Goal: Task Accomplishment & Management: Manage account settings

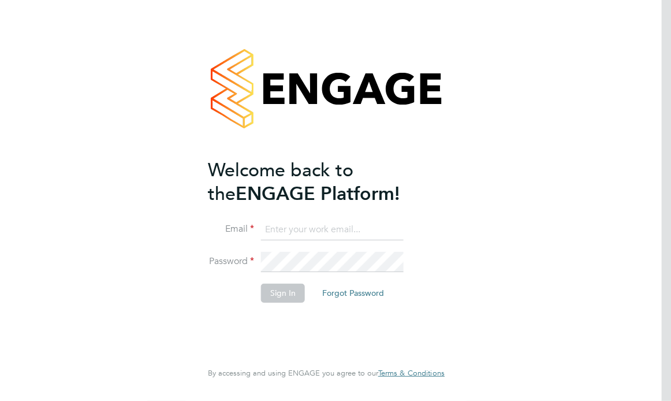
type input "chris.harrison@cpplc.com"
click at [282, 290] on button "Sign In" at bounding box center [283, 292] width 44 height 18
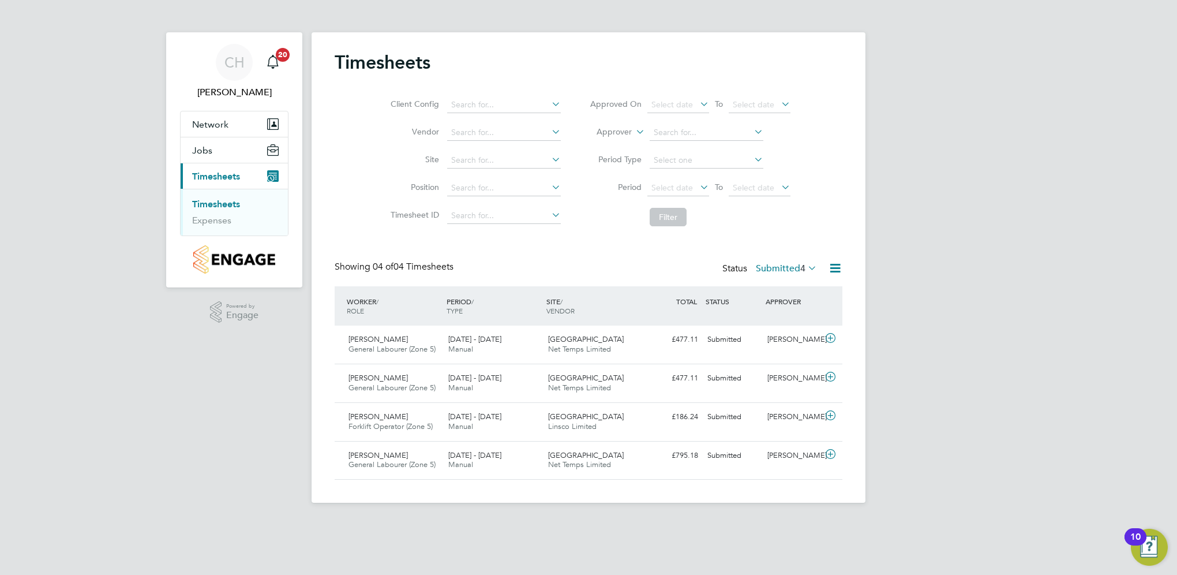
scroll to position [5, 6]
click at [429, 351] on span "General Labourer (Zone 5)" at bounding box center [392, 349] width 87 height 10
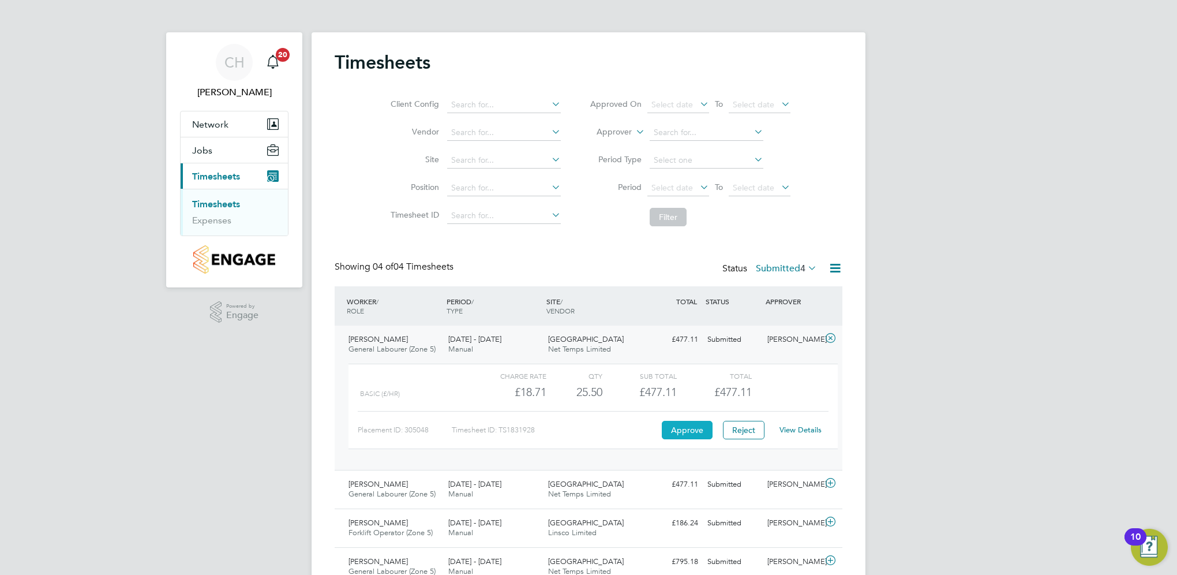
click at [670, 400] on button "Approve" at bounding box center [687, 430] width 51 height 18
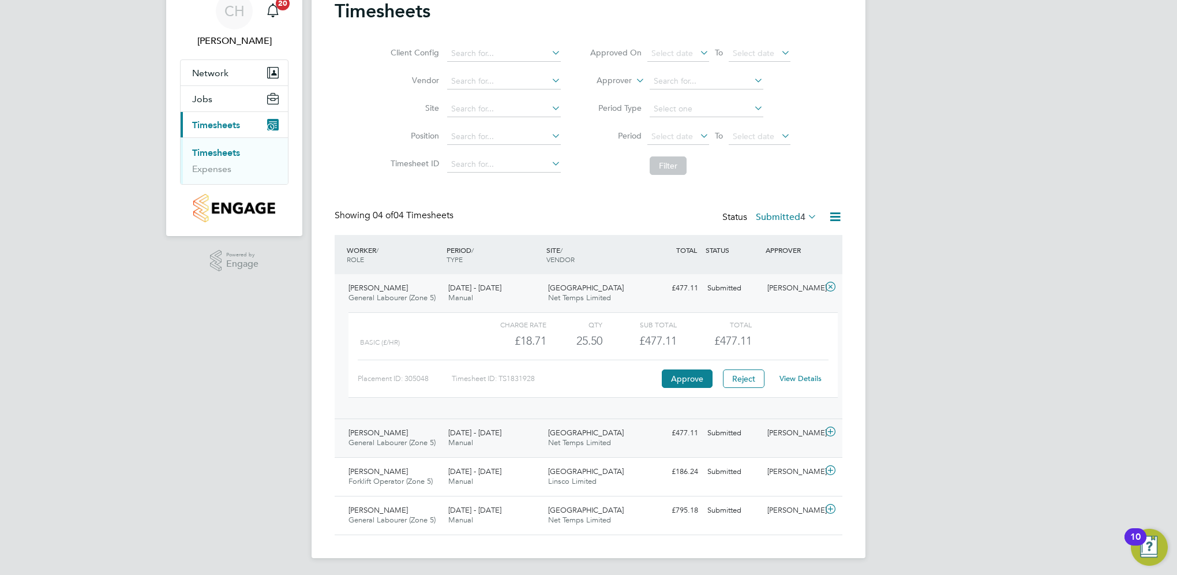
click at [640, 400] on div "Dracan Village Net Temps Limited" at bounding box center [594, 438] width 100 height 29
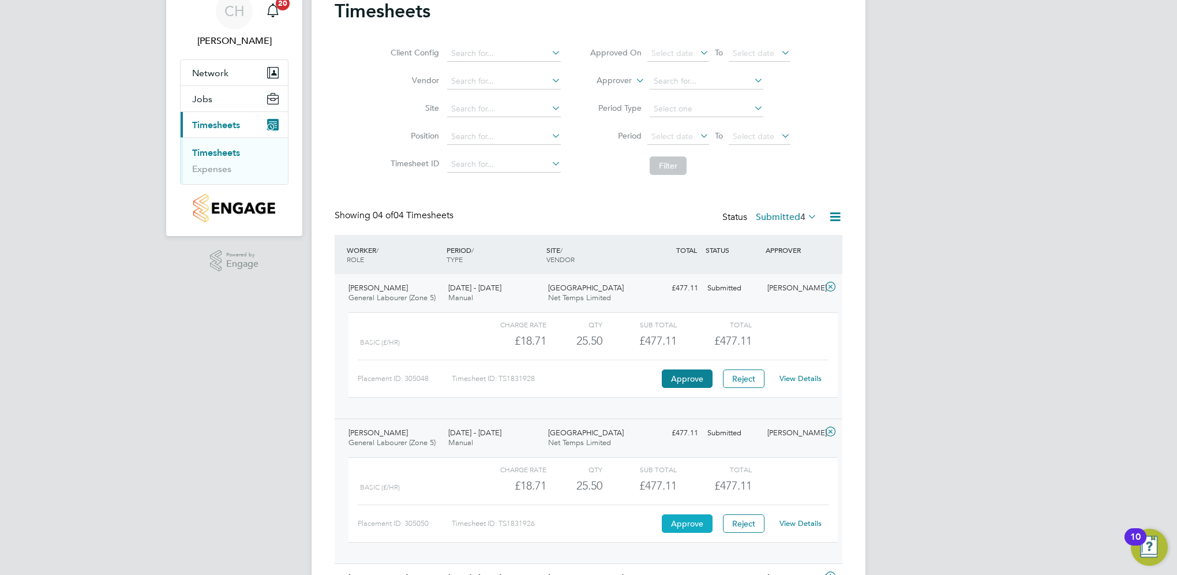
click at [670, 400] on button "Approve" at bounding box center [687, 523] width 51 height 18
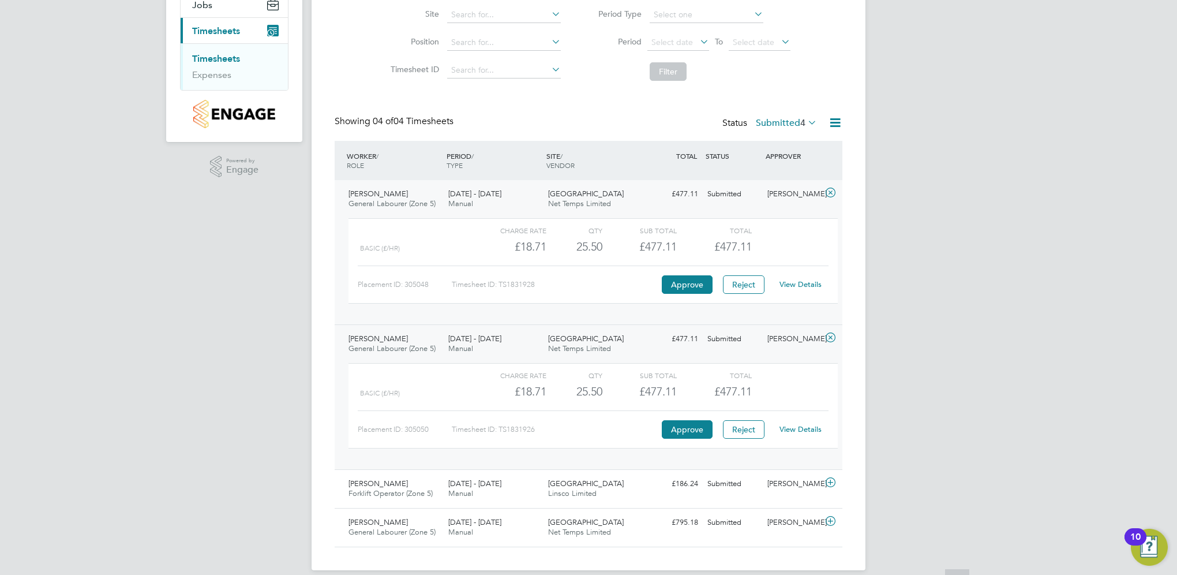
scroll to position [157, 0]
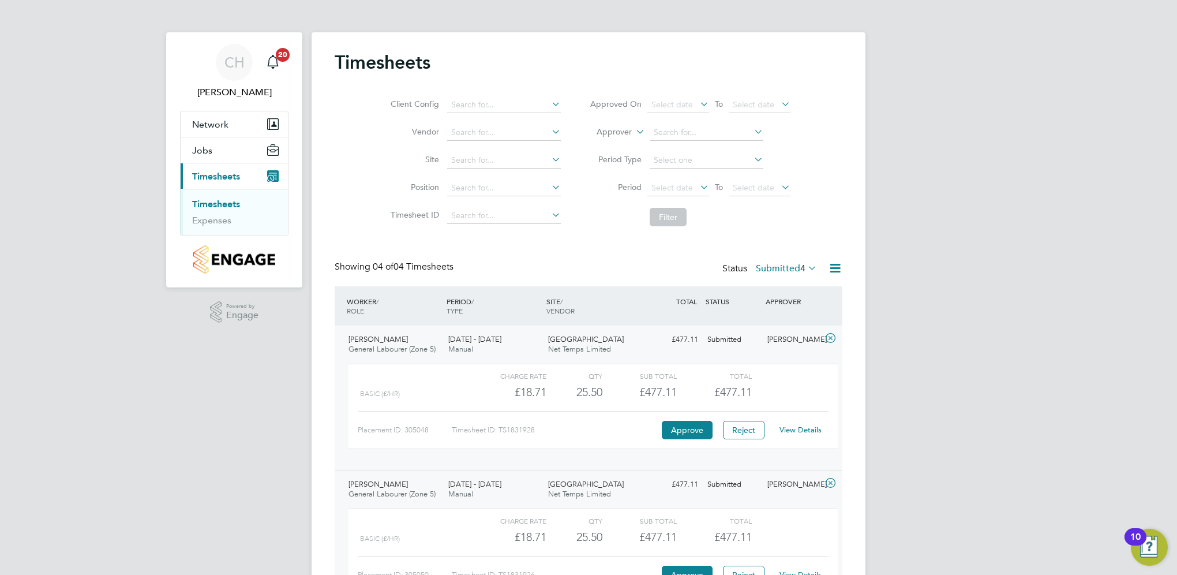
click at [224, 199] on link "Timesheets" at bounding box center [216, 204] width 48 height 11
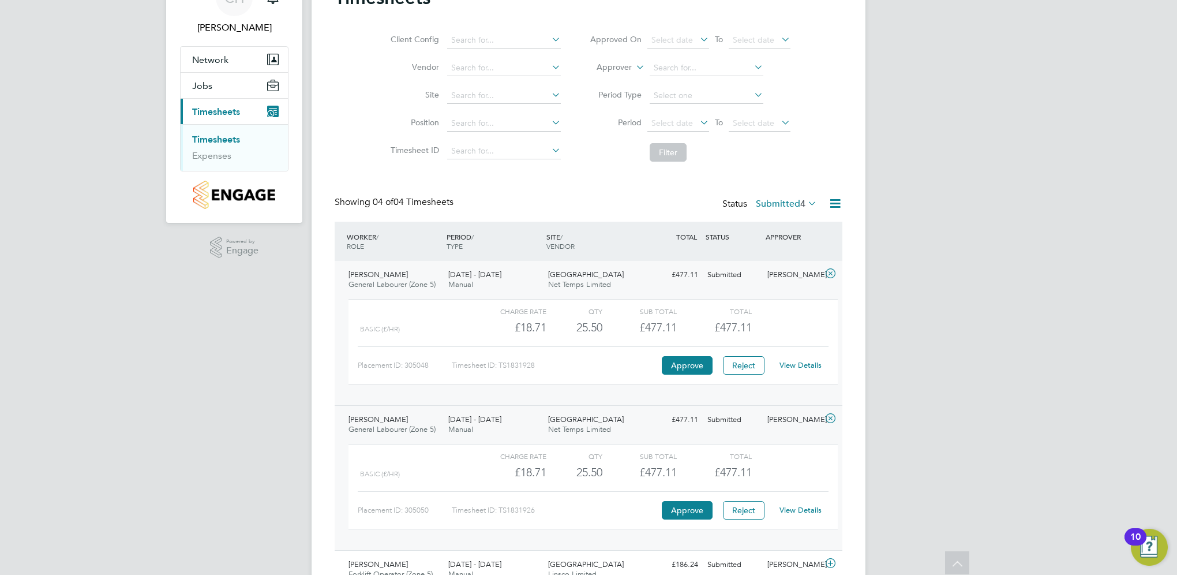
scroll to position [0, 0]
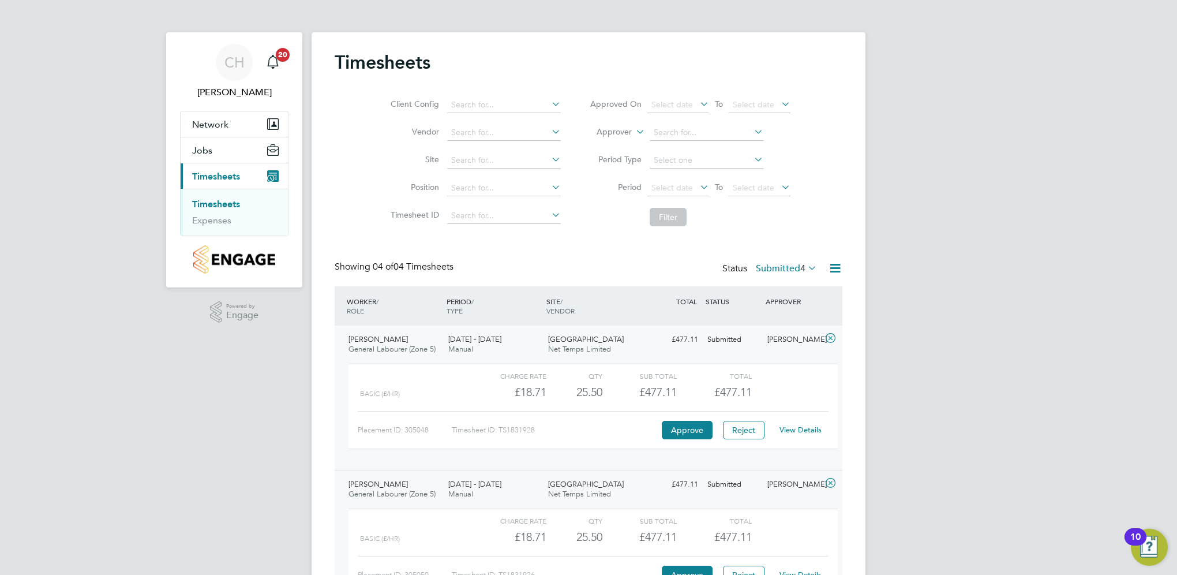
click at [230, 200] on link "Timesheets" at bounding box center [216, 204] width 48 height 11
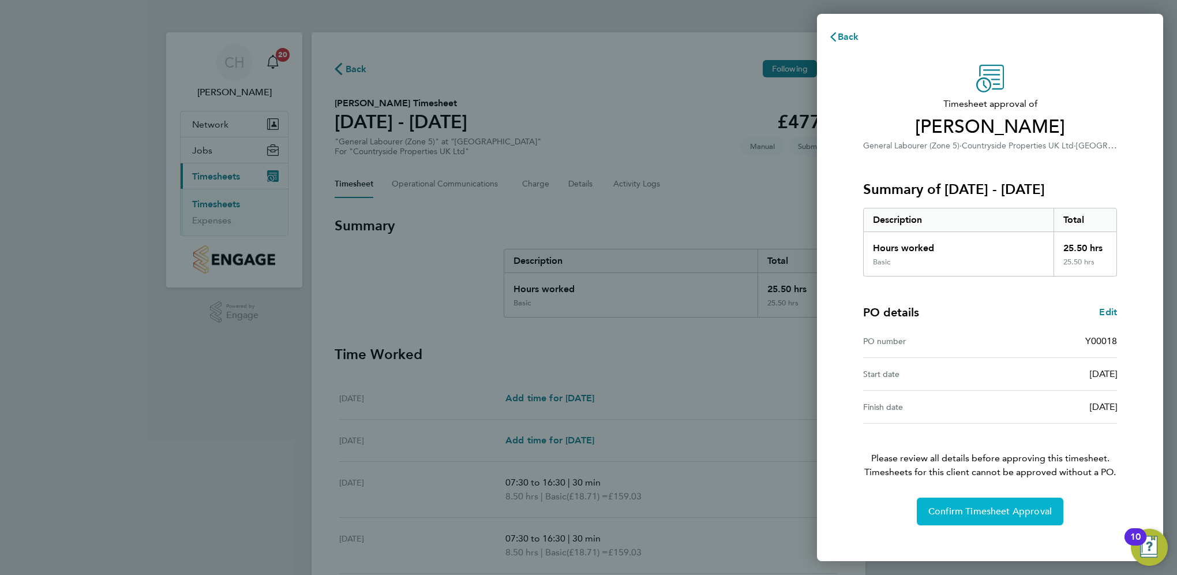
click at [1056, 512] on button "Confirm Timesheet Approval" at bounding box center [990, 511] width 147 height 28
click at [949, 515] on span "Confirm Timesheet Approval" at bounding box center [991, 512] width 124 height 12
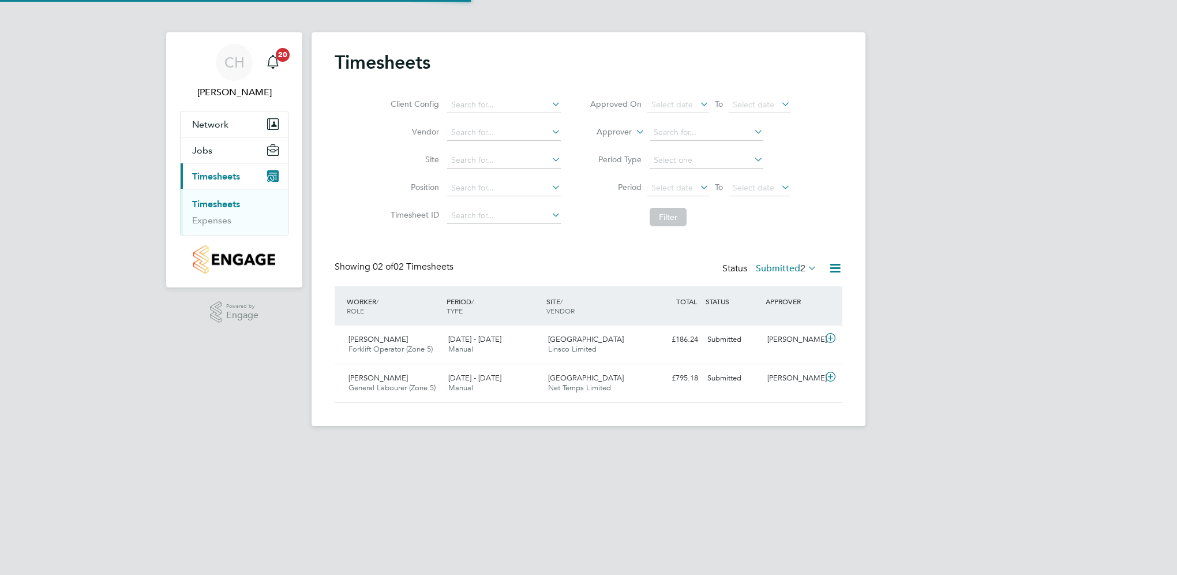
scroll to position [29, 100]
